Goal: Transaction & Acquisition: Purchase product/service

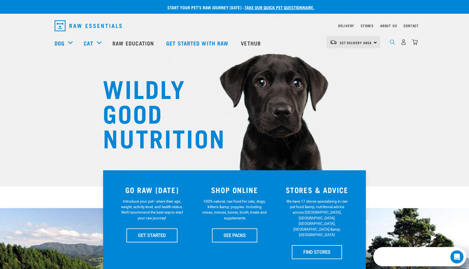
click at [391, 44] on img "dropdown navigation" at bounding box center [392, 41] width 5 height 5
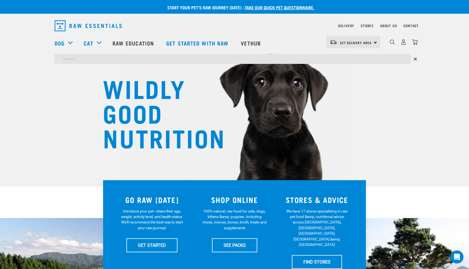
click at [226, 60] on input "search" at bounding box center [233, 59] width 356 height 10
type input "styptic"
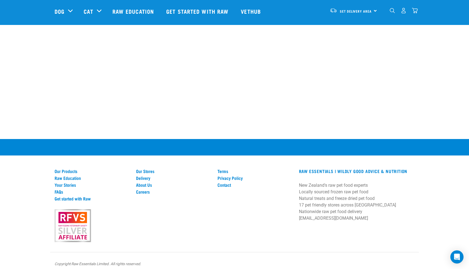
scroll to position [128, 0]
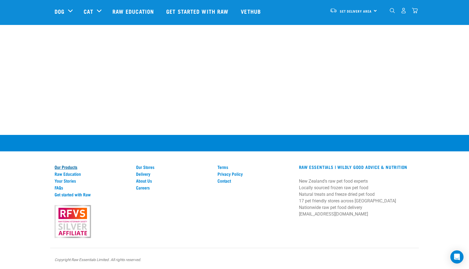
click at [74, 166] on link "Our Products" at bounding box center [92, 166] width 75 height 5
